Goal: Task Accomplishment & Management: Use online tool/utility

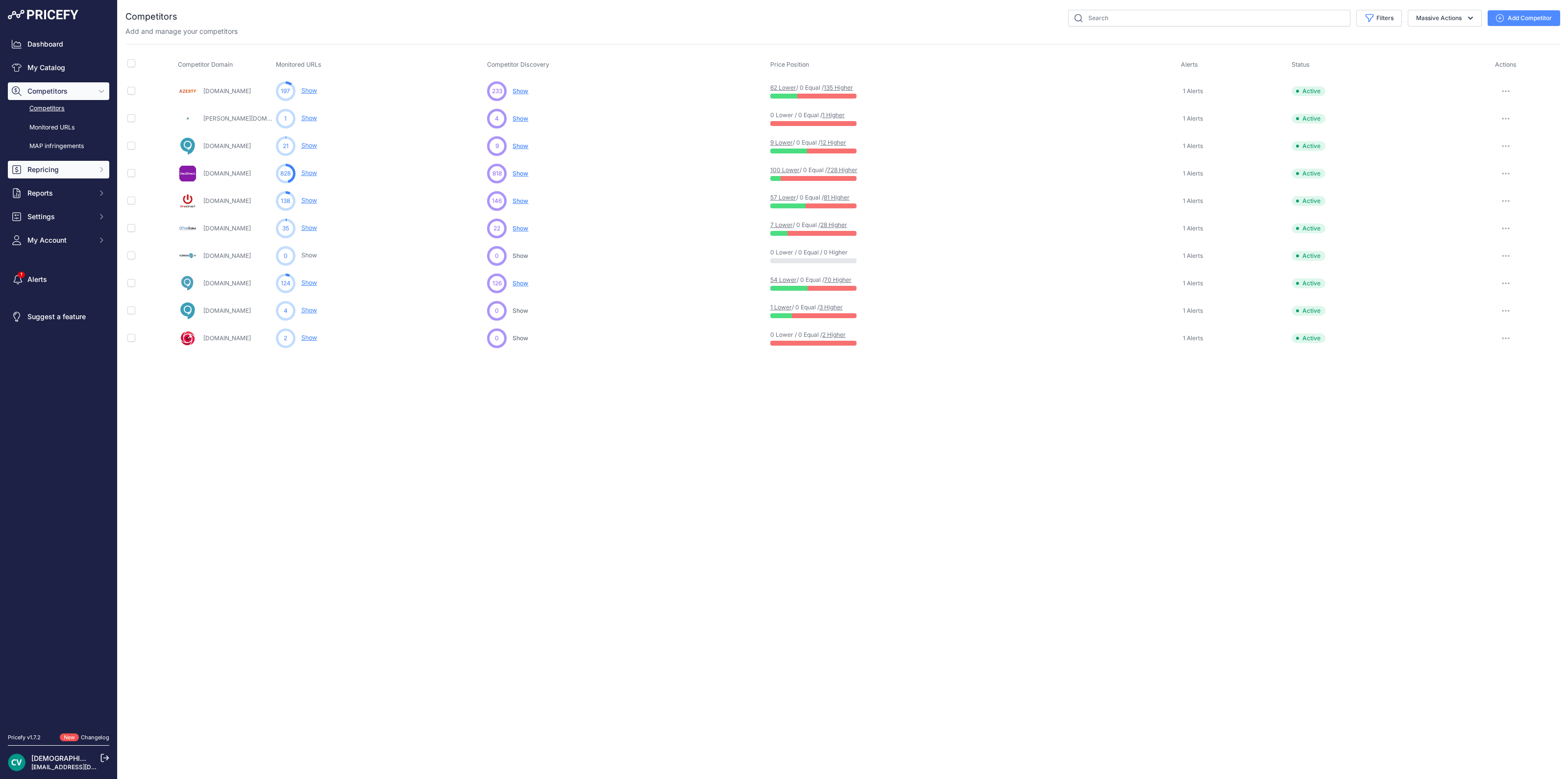
click at [81, 168] on span "Repricing" at bounding box center [59, 169] width 64 height 10
click at [71, 209] on link "Repricing Preview" at bounding box center [59, 205] width 102 height 17
click at [57, 204] on link "Repricing Preview" at bounding box center [59, 205] width 102 height 17
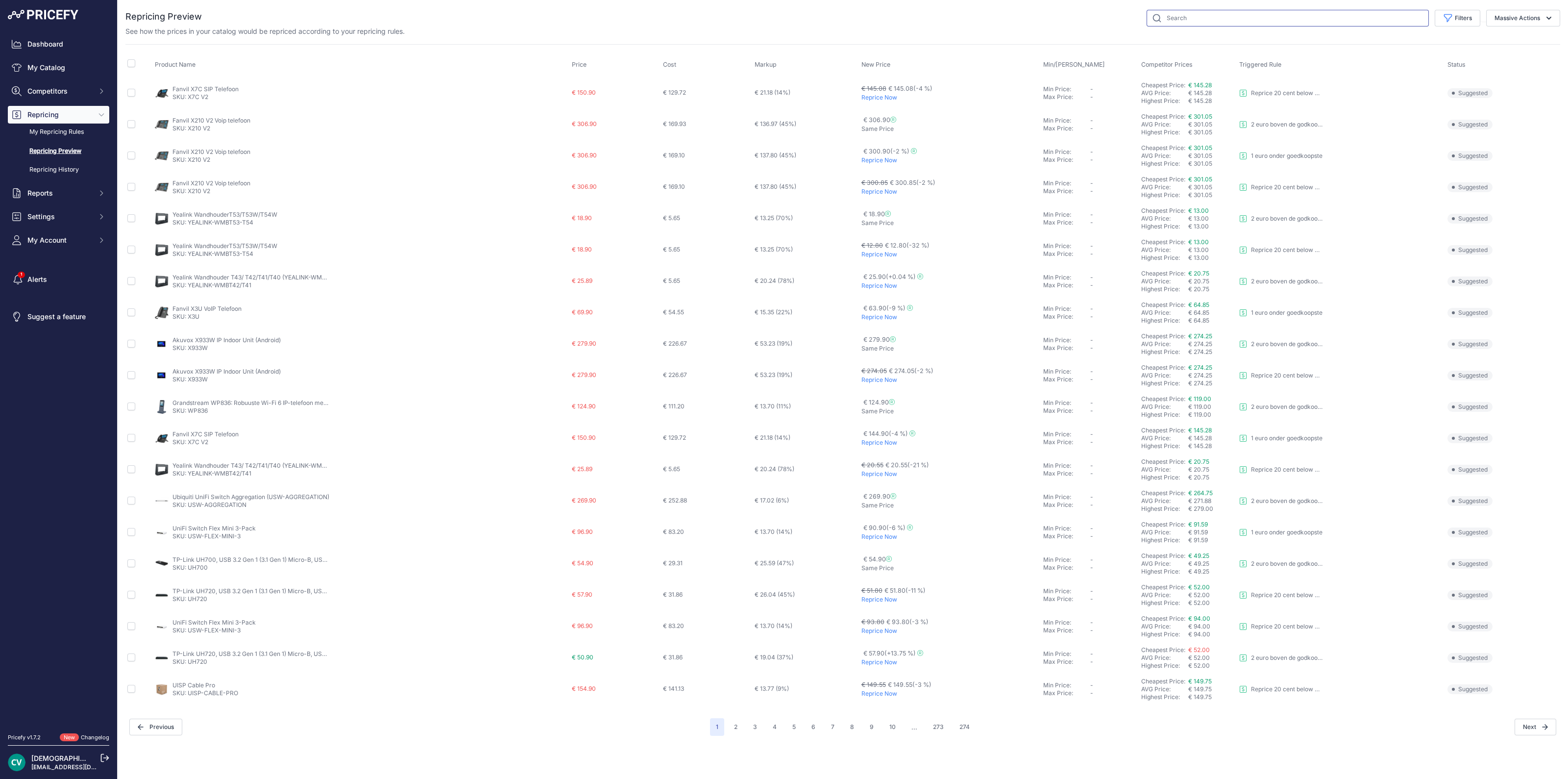
click at [1184, 15] on input "text" at bounding box center [1287, 18] width 282 height 16
paste input "1208651"
type input "1208651"
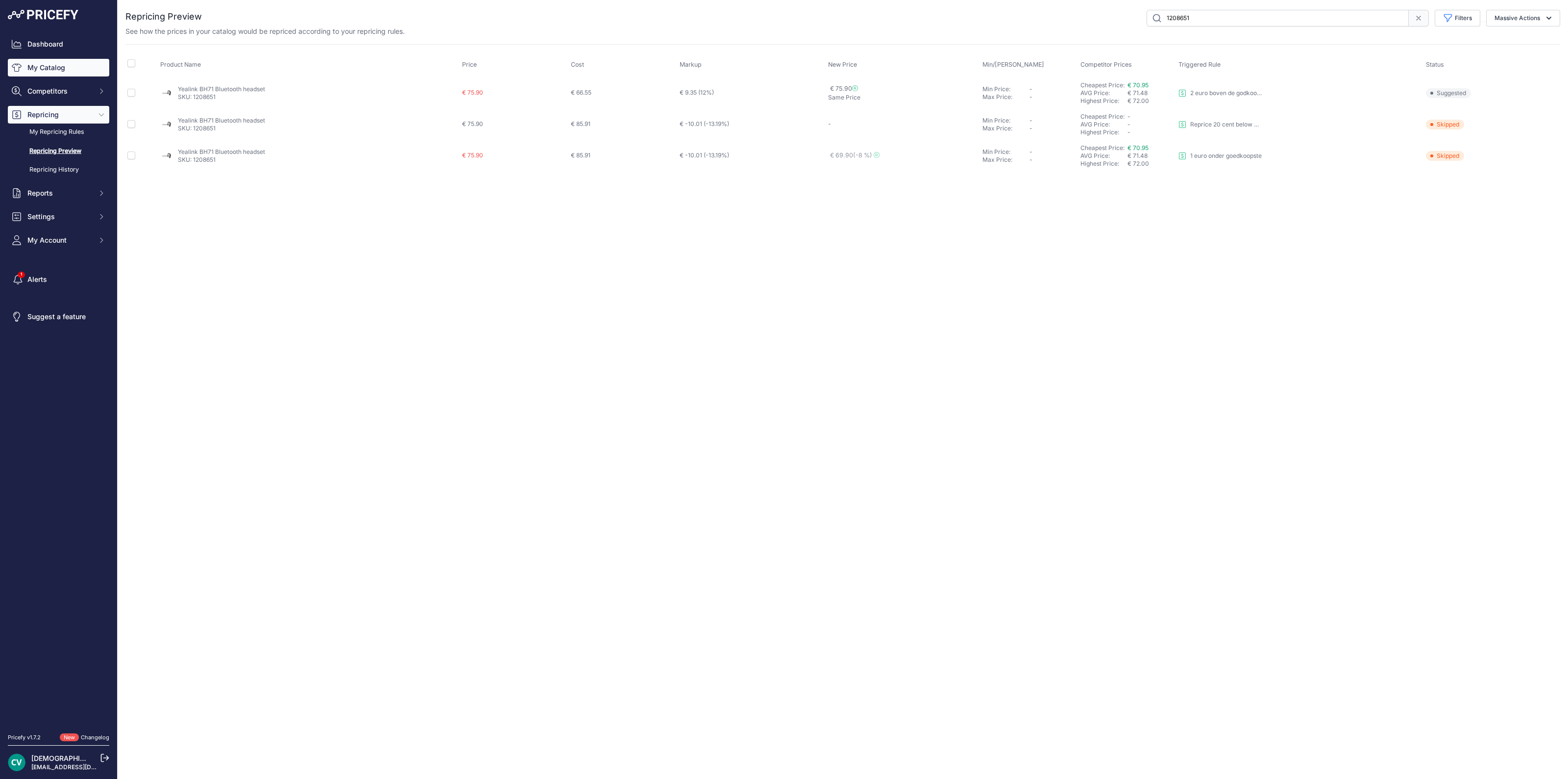
click at [70, 64] on link "My Catalog" at bounding box center [59, 67] width 102 height 17
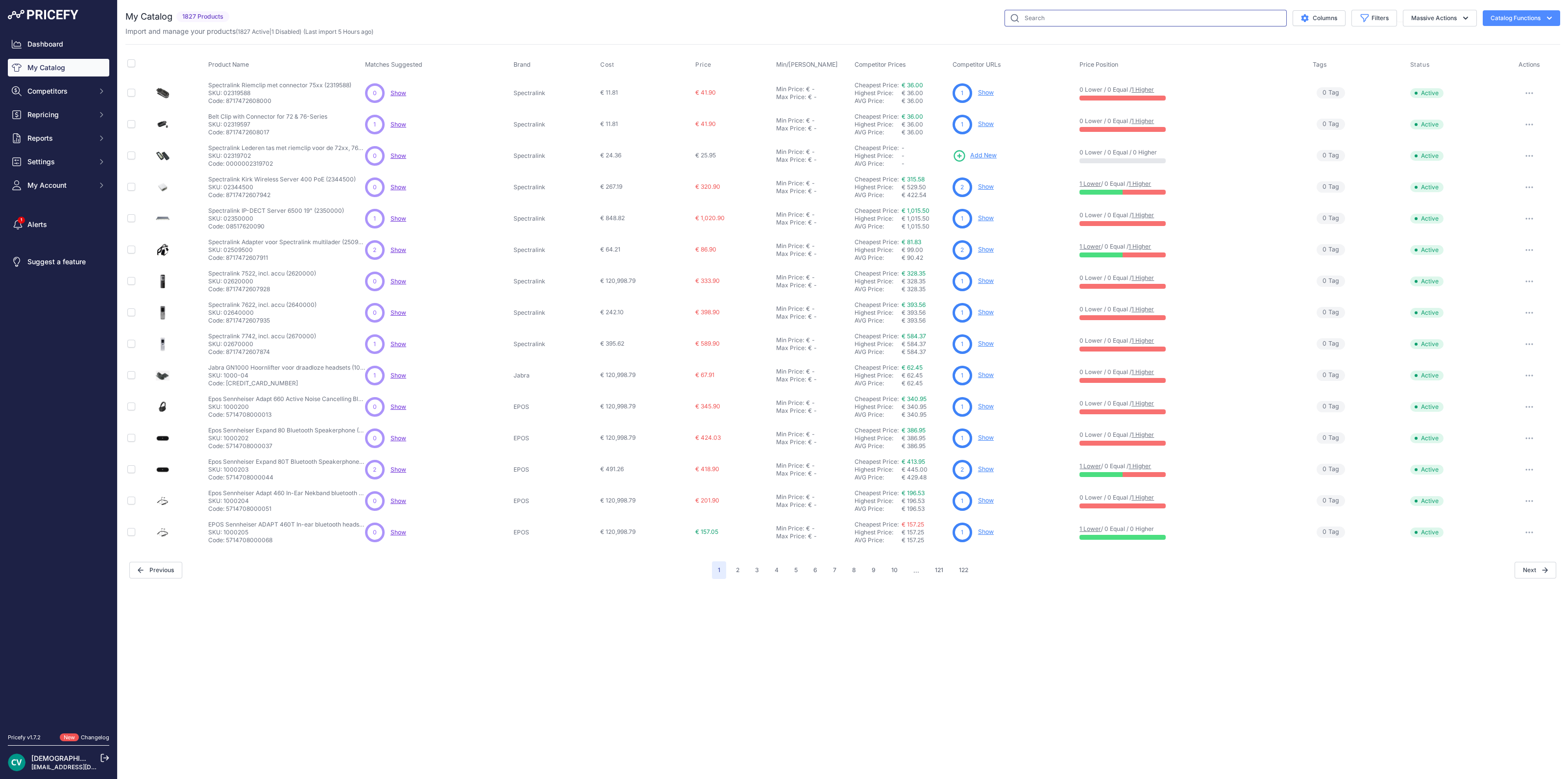
click at [1057, 14] on input "text" at bounding box center [1145, 18] width 282 height 16
paste input "1208651"
click at [1057, 14] on input "1208651" at bounding box center [1145, 18] width 282 height 16
type input "1208651"
